Goal: Information Seeking & Learning: Learn about a topic

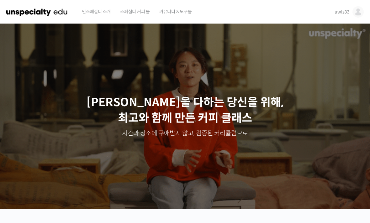
click at [358, 12] on img at bounding box center [358, 11] width 11 height 11
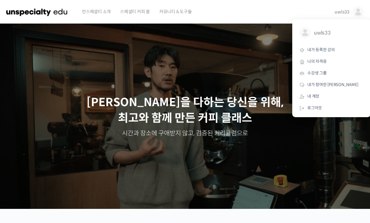
click at [326, 52] on span "내가 등록한 강의" at bounding box center [321, 49] width 28 height 5
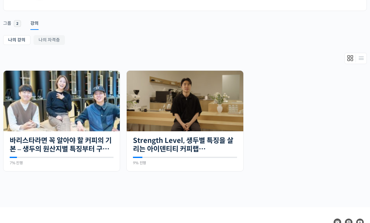
scroll to position [90, 0]
click at [81, 121] on img at bounding box center [61, 101] width 116 height 61
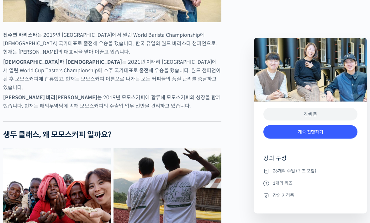
scroll to position [415, 0]
click at [321, 133] on link "계속 진행하기" at bounding box center [311, 131] width 94 height 13
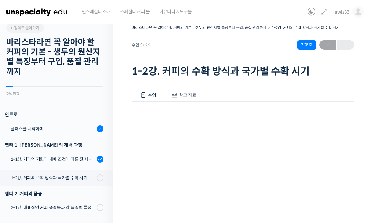
scroll to position [6, 0]
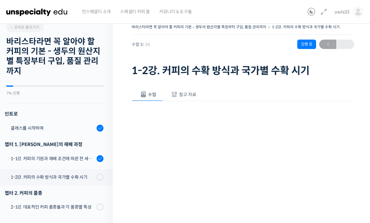
click at [186, 90] on button "참고 자료" at bounding box center [183, 94] width 40 height 13
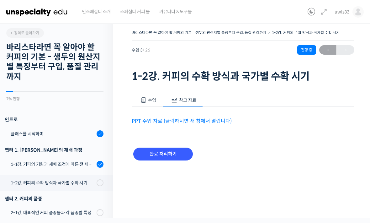
click at [171, 147] on input "완료 처리하기" at bounding box center [163, 153] width 60 height 13
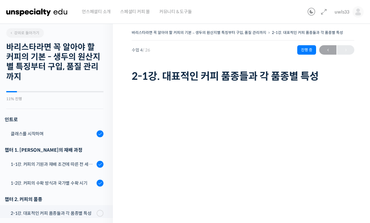
click at [72, 179] on link "1-2강. 커피의 수확 방식과 국가별 수확 시기" at bounding box center [55, 182] width 116 height 17
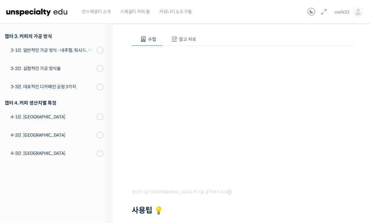
scroll to position [57, 0]
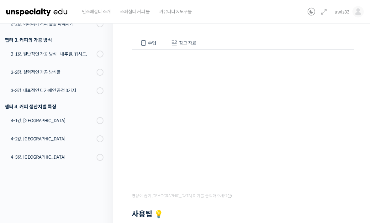
click at [186, 38] on button "참고 자료" at bounding box center [183, 43] width 40 height 13
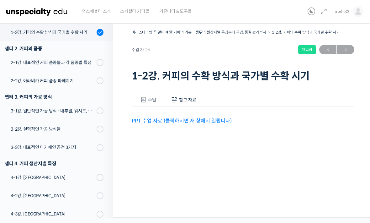
click at [190, 120] on link "PPT 수업 자료 (클릭하시면 새 창에서 열립니다)" at bounding box center [182, 121] width 100 height 7
click at [146, 98] on span at bounding box center [143, 100] width 6 height 6
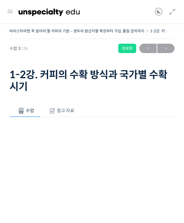
click at [131, 48] on div "완료함" at bounding box center [127, 48] width 18 height 9
click at [163, 50] on span "→" at bounding box center [165, 48] width 17 height 8
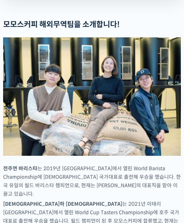
scroll to position [402, 0]
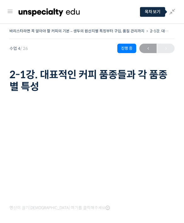
click at [147, 45] on span "←" at bounding box center [147, 48] width 17 height 8
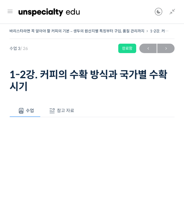
scroll to position [150, 0]
click at [70, 111] on span "참고 자료" at bounding box center [65, 111] width 17 height 6
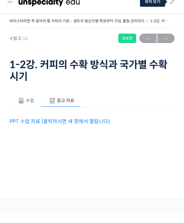
scroll to position [0, 0]
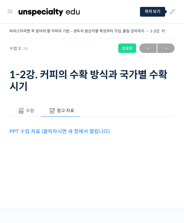
click at [60, 130] on link "PPT 수업 자료 (클릭하시면 새 창에서 열립니다)" at bounding box center [59, 131] width 100 height 7
click at [166, 49] on span "→" at bounding box center [165, 48] width 17 height 8
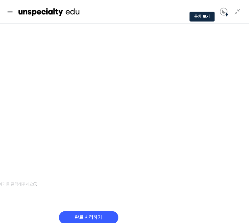
scroll to position [103, 0]
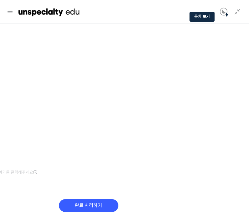
click at [84, 201] on input "완료 처리하기" at bounding box center [89, 205] width 60 height 13
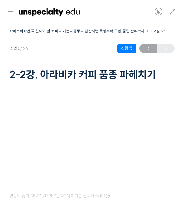
click at [172, 10] on icon at bounding box center [172, 12] width 8 height 8
click at [166, 13] on link at bounding box center [170, 12] width 11 height 24
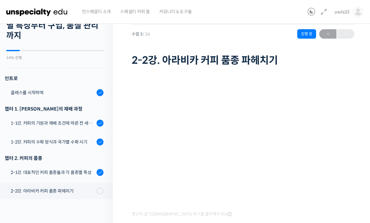
scroll to position [57, 0]
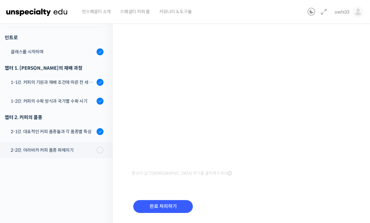
click at [177, 206] on input "완료 처리하기" at bounding box center [163, 206] width 60 height 13
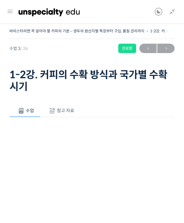
scroll to position [150, 0]
click at [163, 46] on span "→" at bounding box center [165, 48] width 17 height 8
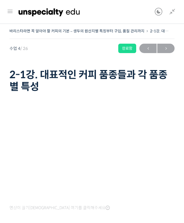
scroll to position [169, 0]
click at [162, 48] on span "→" at bounding box center [165, 48] width 17 height 8
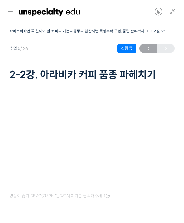
scroll to position [200, 0]
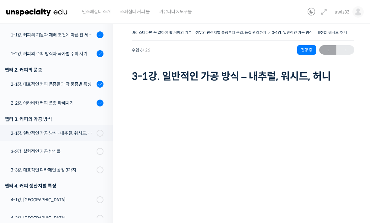
click at [212, 28] on div "바리스타라면 꼭 알아야 할 커피의 기본 – 생두의 원산지별 특징부터 구입, 품질 관리까지 3-1강. 일반적인 가공 방식 – 내추럴, 워시드, …" at bounding box center [241, 32] width 219 height 9
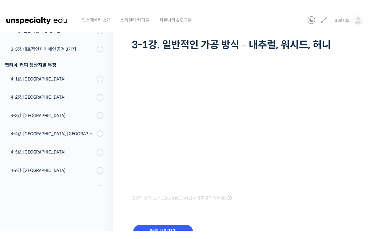
scroll to position [8, 0]
